Goal: Task Accomplishment & Management: Use online tool/utility

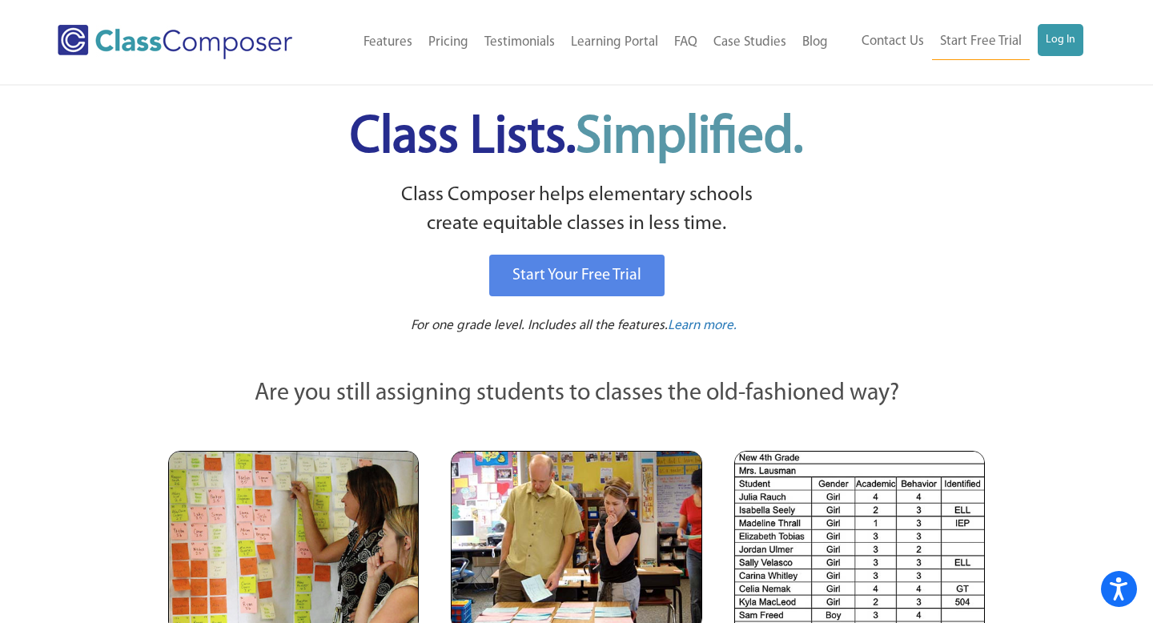
click at [1073, 39] on link "Log In" at bounding box center [1061, 40] width 46 height 32
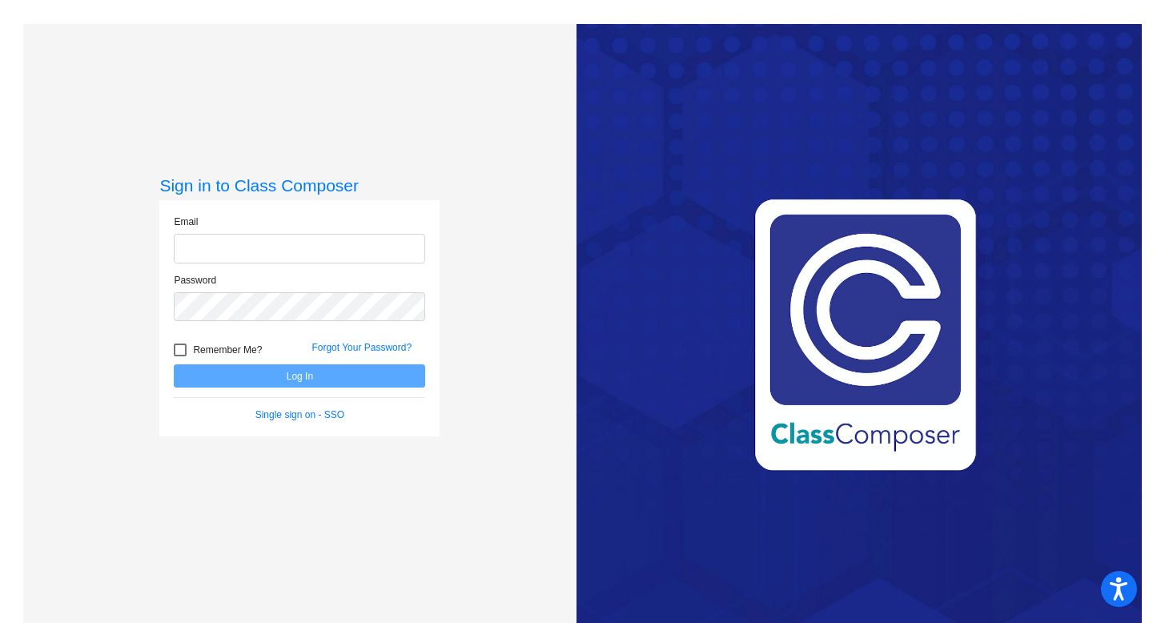
type input "[EMAIL_ADDRESS][DOMAIN_NAME]"
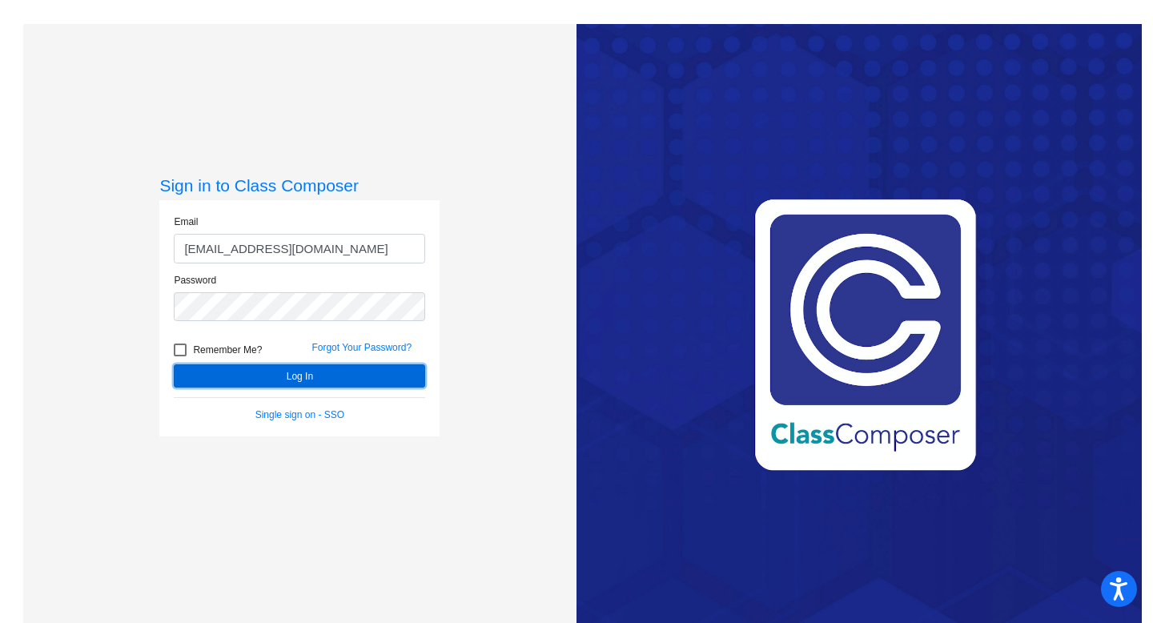
click at [288, 377] on button "Log In" at bounding box center [300, 375] width 252 height 23
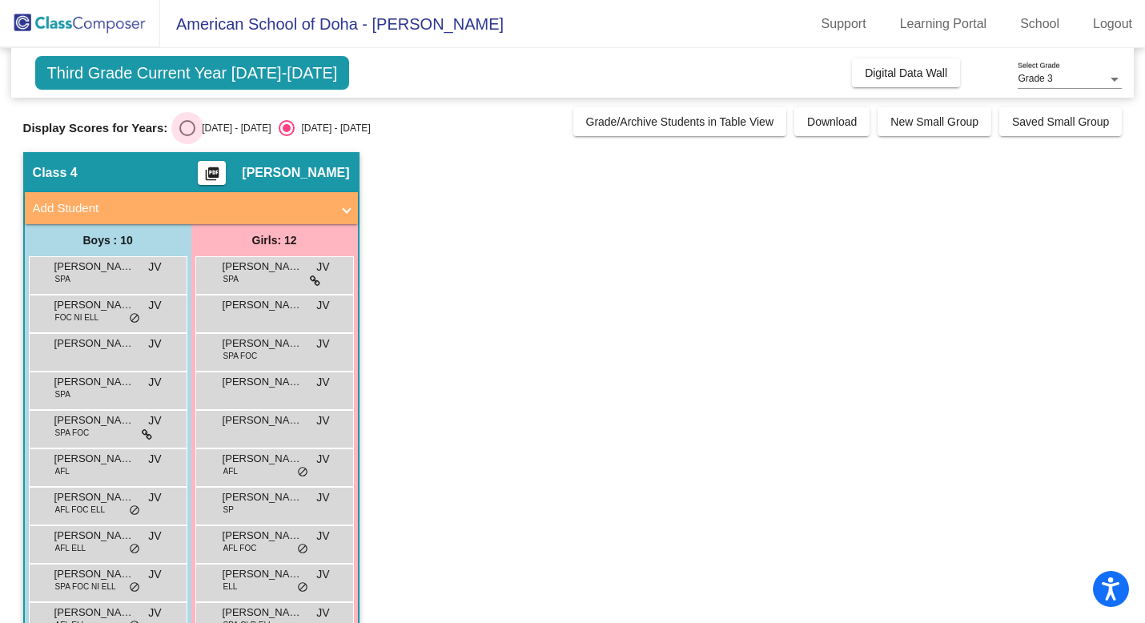
click at [191, 128] on div "Select an option" at bounding box center [187, 128] width 16 height 16
click at [187, 136] on input "[DATE] - [DATE]" at bounding box center [187, 136] width 1 height 1
radio input "true"
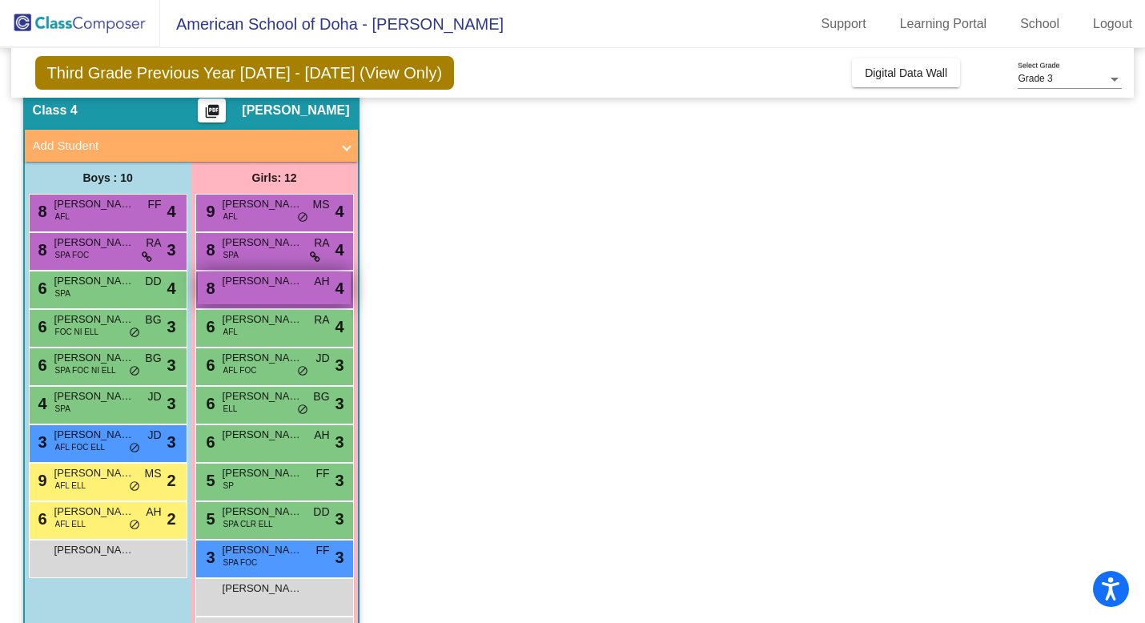
scroll to position [71, 0]
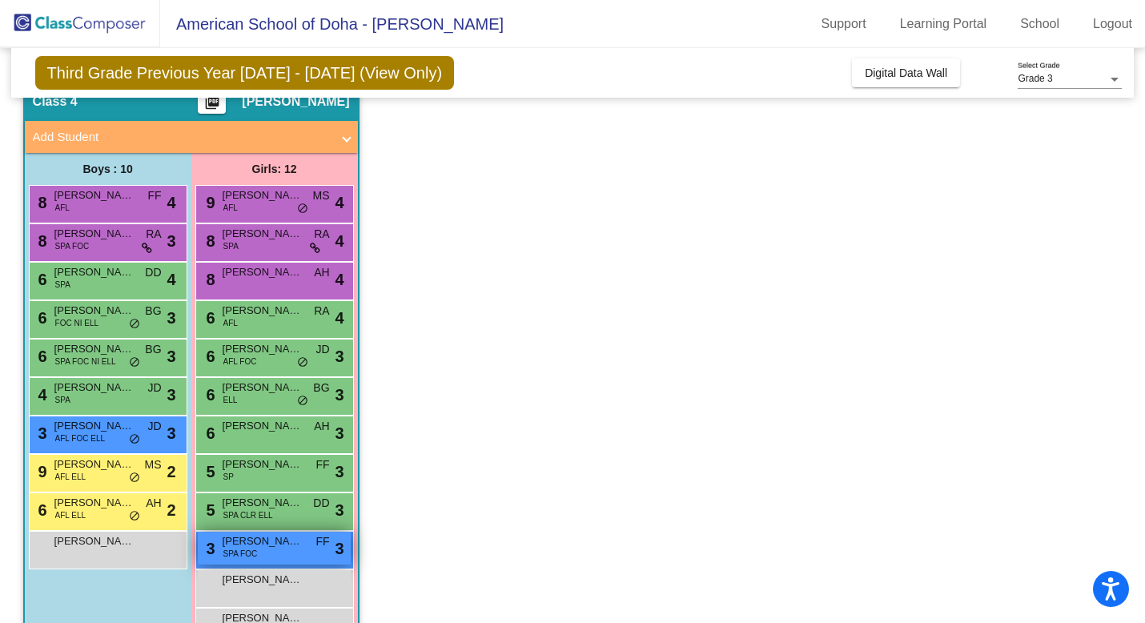
click at [276, 543] on span "[PERSON_NAME]" at bounding box center [263, 541] width 80 height 16
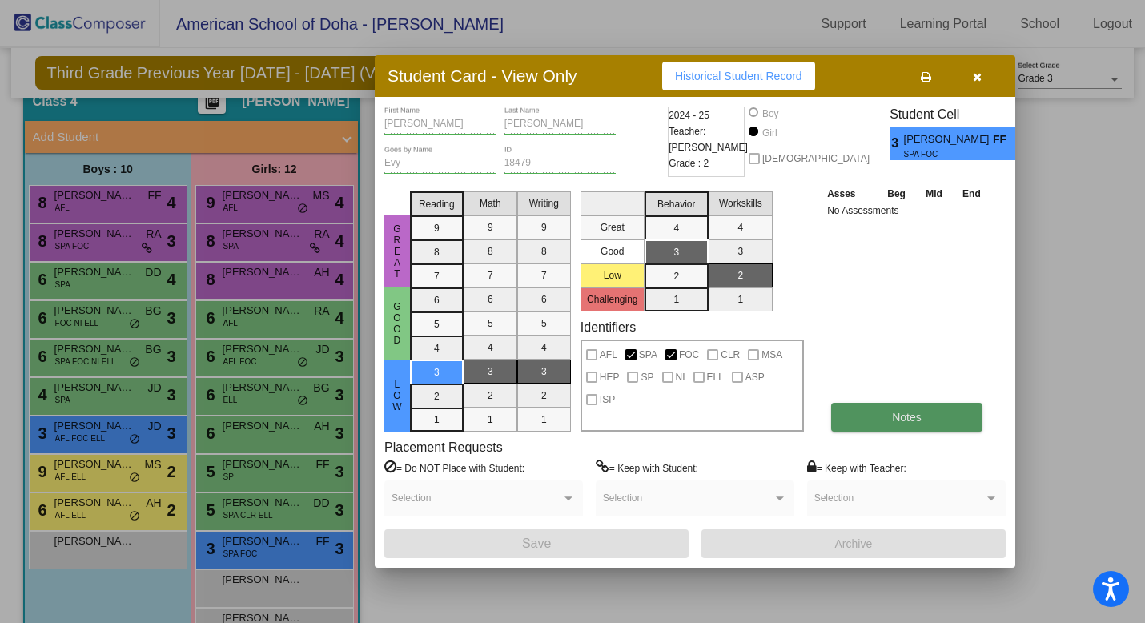
click at [902, 425] on button "Notes" at bounding box center [906, 417] width 151 height 29
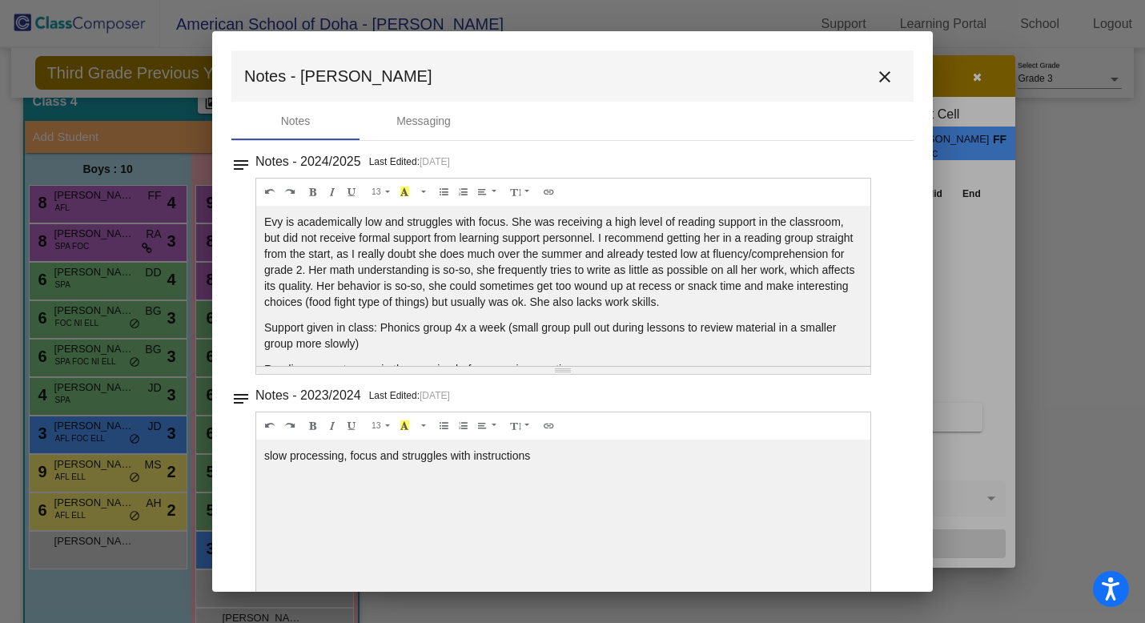
click at [699, 329] on div "Evy is academically low and struggles with focus. She was receiving a high leve…" at bounding box center [563, 286] width 614 height 160
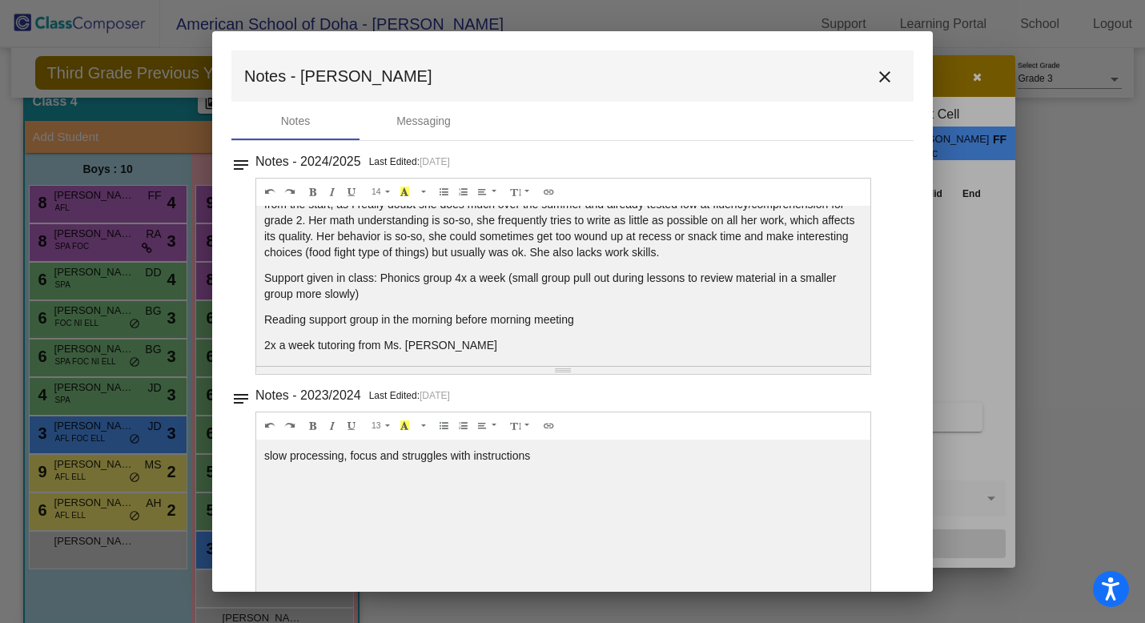
scroll to position [0, 0]
